Goal: Find specific page/section: Find specific page/section

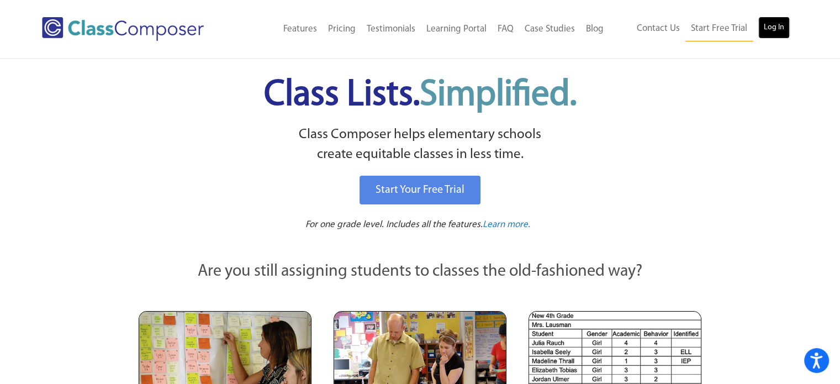
click at [781, 25] on link "Log In" at bounding box center [773, 28] width 31 height 22
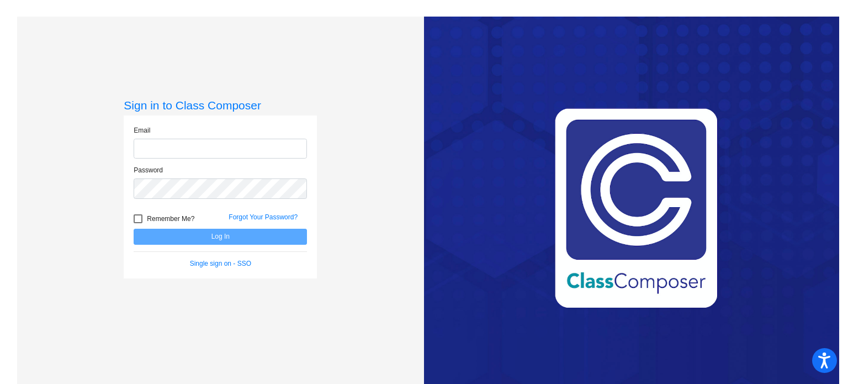
type input "[EMAIL_ADDRESS][DOMAIN_NAME]"
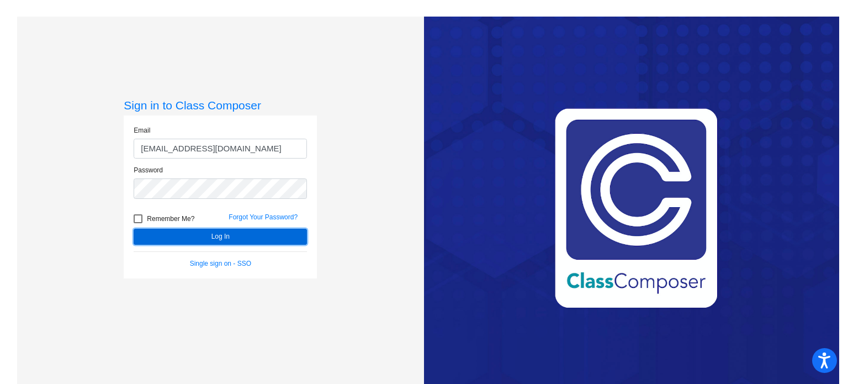
click at [212, 235] on button "Log In" at bounding box center [220, 237] width 173 height 16
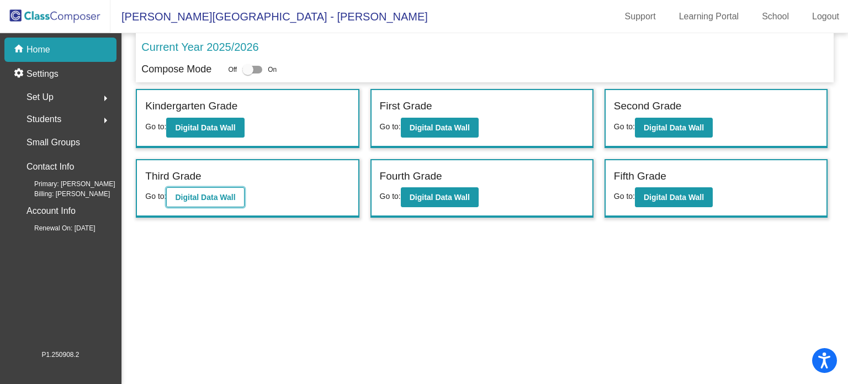
click at [238, 199] on button "Digital Data Wall" at bounding box center [205, 197] width 78 height 20
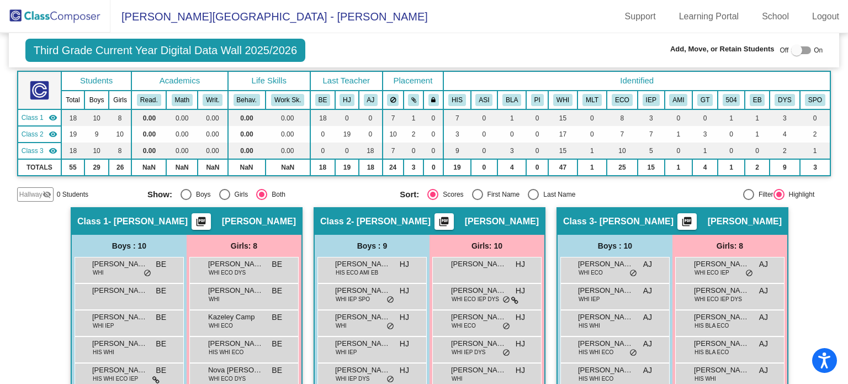
scroll to position [110, 0]
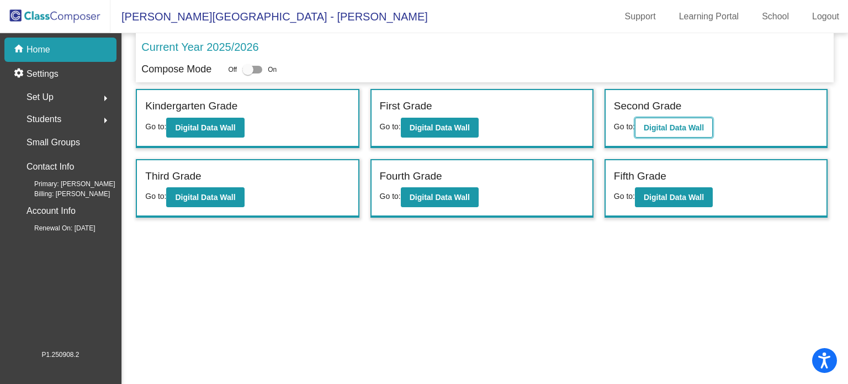
click at [694, 120] on button "Digital Data Wall" at bounding box center [674, 128] width 78 height 20
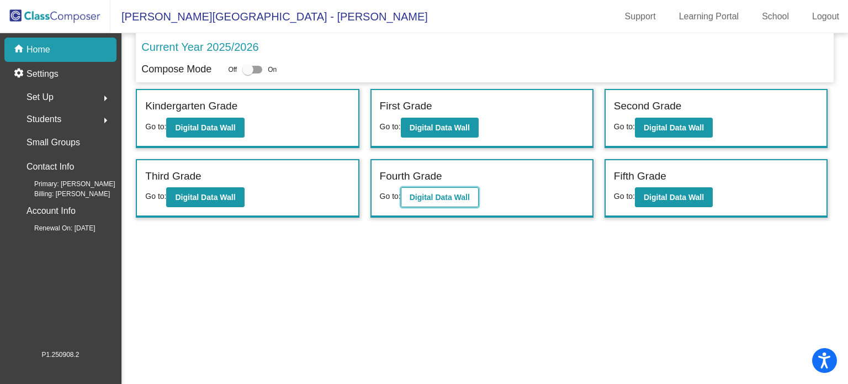
click at [434, 196] on b "Digital Data Wall" at bounding box center [440, 197] width 60 height 9
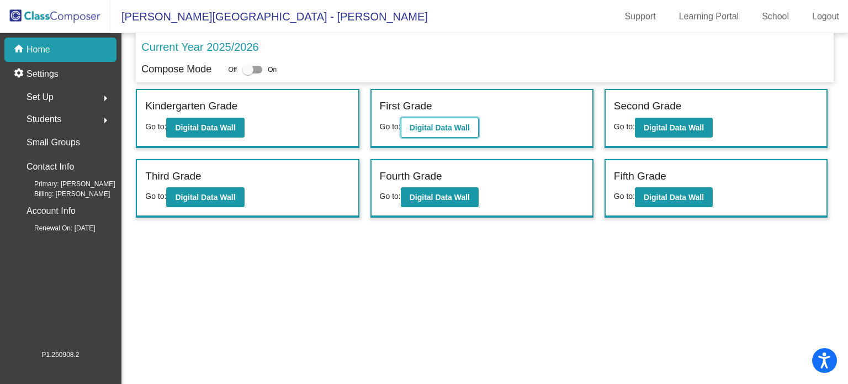
click at [425, 129] on b "Digital Data Wall" at bounding box center [440, 127] width 60 height 9
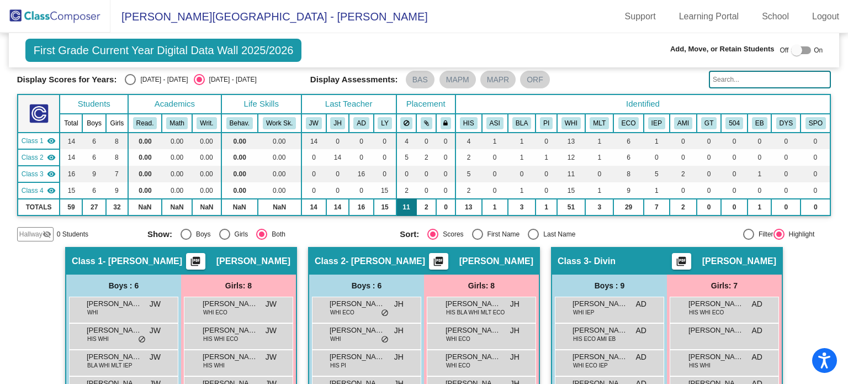
scroll to position [55, 0]
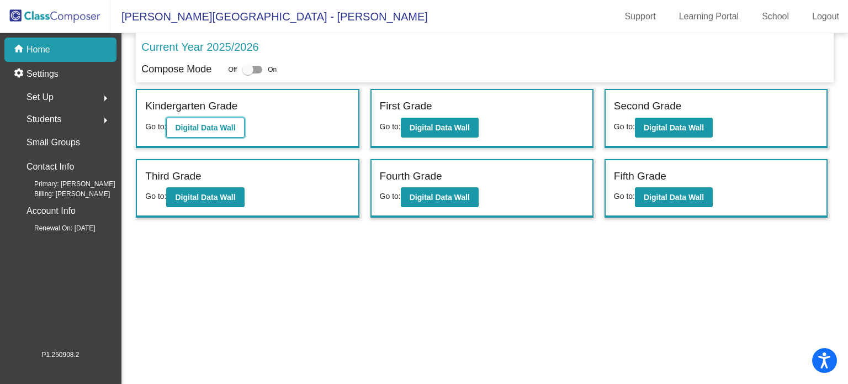
click at [194, 131] on button "Digital Data Wall" at bounding box center [205, 128] width 78 height 20
